Goal: Find specific page/section: Find specific page/section

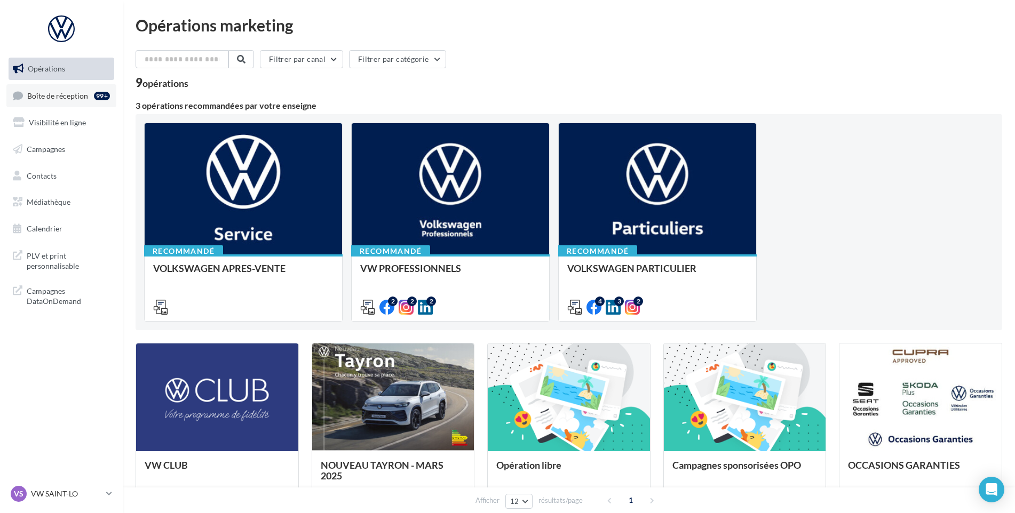
click at [43, 101] on link "Boîte de réception 99+" at bounding box center [61, 95] width 110 height 23
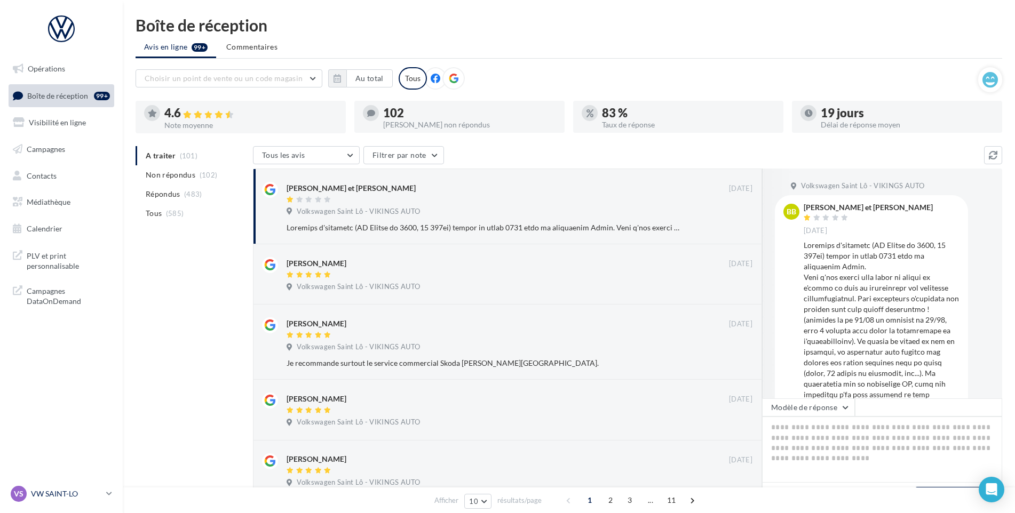
click at [51, 497] on p "VW SAINT-LO" at bounding box center [66, 494] width 71 height 11
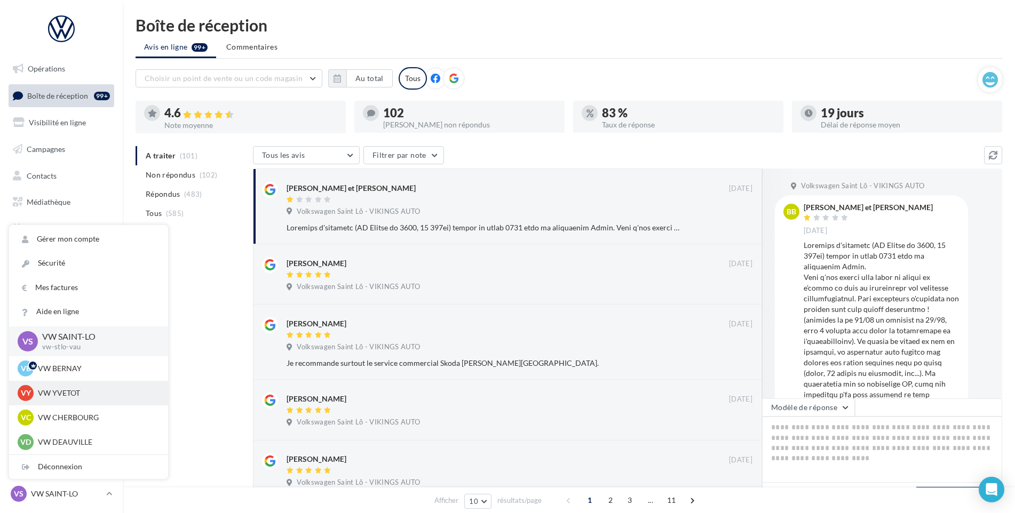
scroll to position [53, 0]
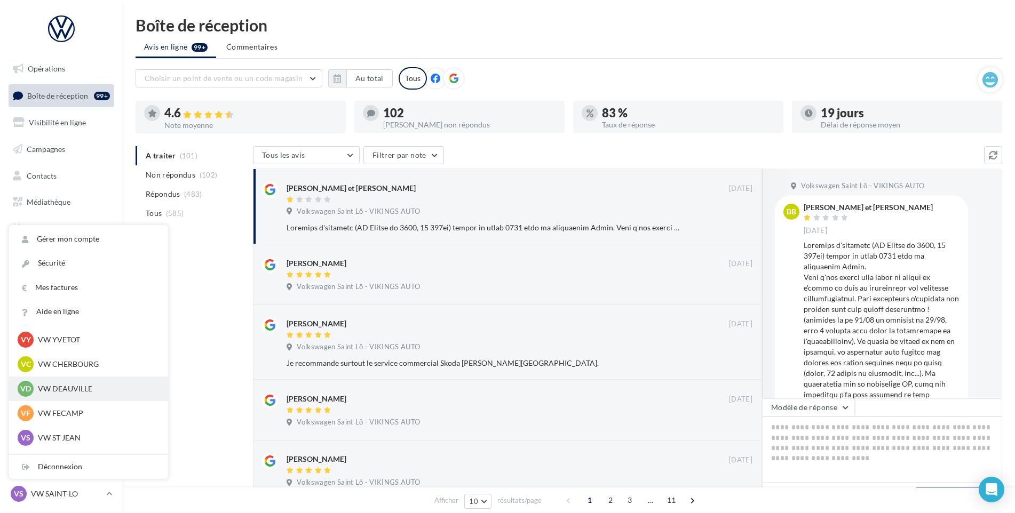
click at [59, 390] on p "VW DEAUVILLE" at bounding box center [96, 389] width 117 height 11
